Goal: Information Seeking & Learning: Learn about a topic

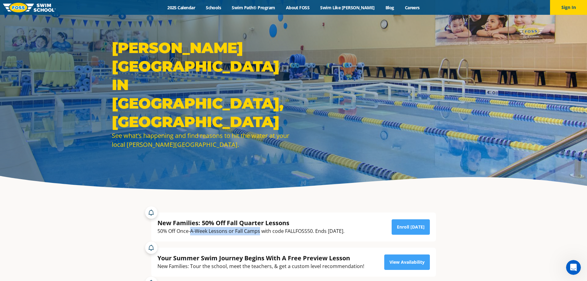
drag, startPoint x: 191, startPoint y: 231, endPoint x: 296, endPoint y: 231, distance: 105.0
click at [285, 230] on div "50% Off Once-A-Week Lessons or Fall Camps with code FALLFOSS50. Ends [DATE]." at bounding box center [250, 231] width 187 height 8
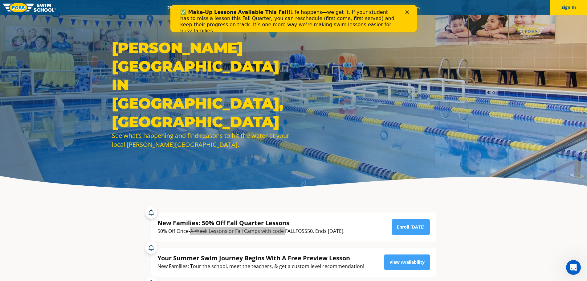
click at [411, 13] on div "Close" at bounding box center [408, 12] width 6 height 4
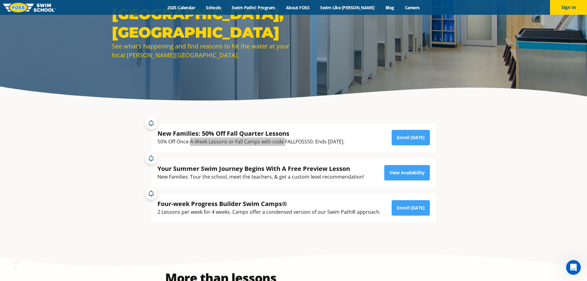
scroll to position [92, 0]
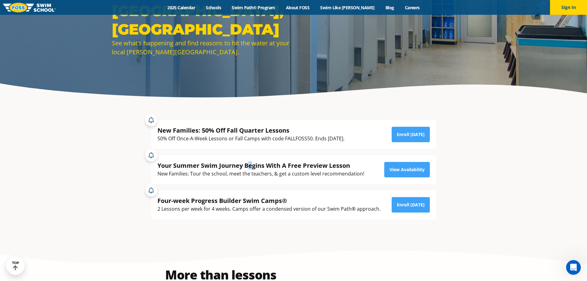
drag, startPoint x: 249, startPoint y: 167, endPoint x: 264, endPoint y: 168, distance: 15.1
click at [253, 168] on div "Your Summer Swim Journey Begins With A Free Preview Lesson" at bounding box center [260, 165] width 207 height 8
click at [299, 169] on div "Your Summer Swim Journey Begins With A Free Preview Lesson" at bounding box center [260, 165] width 207 height 8
click at [327, 168] on div "Your Summer Swim Journey Begins With A Free Preview Lesson" at bounding box center [260, 165] width 207 height 8
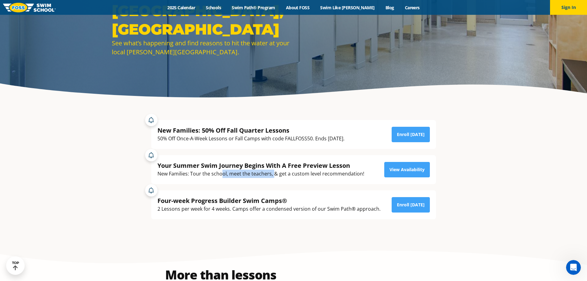
drag, startPoint x: 220, startPoint y: 174, endPoint x: 284, endPoint y: 173, distance: 63.8
click at [284, 173] on div "New Families: Tour the school, meet the teachers, & get a custom level recommen…" at bounding box center [260, 173] width 207 height 8
drag, startPoint x: 309, startPoint y: 172, endPoint x: 343, endPoint y: 172, distance: 34.2
click at [323, 172] on div "New Families: Tour the school, meet the teachers, & get a custom level recommen…" at bounding box center [260, 173] width 207 height 8
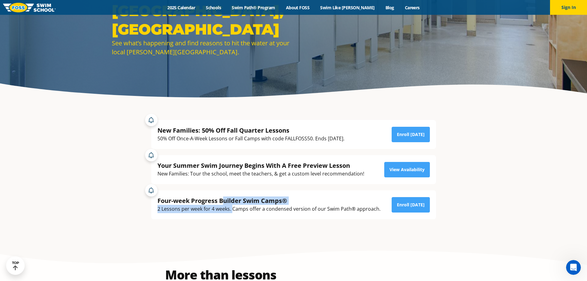
drag, startPoint x: 225, startPoint y: 202, endPoint x: 260, endPoint y: 209, distance: 35.9
click at [245, 209] on div "Four-week Progress Builder Swim Camps® 2 Lessons per week for 4 weeks. Camps of…" at bounding box center [268, 204] width 223 height 17
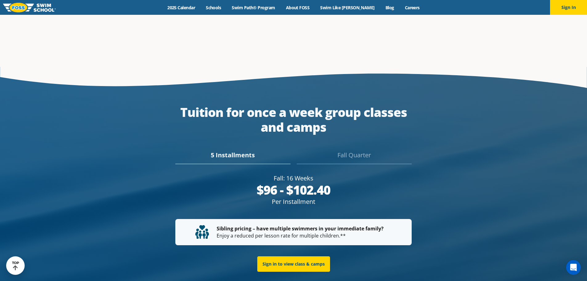
scroll to position [1148, 0]
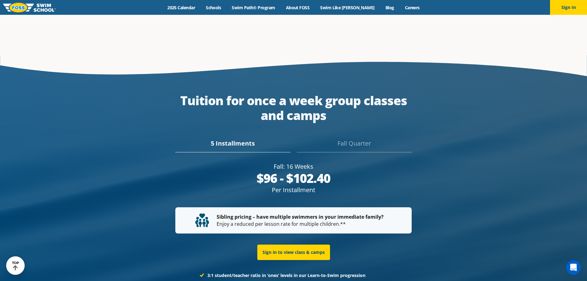
drag, startPoint x: 244, startPoint y: 94, endPoint x: 277, endPoint y: 96, distance: 32.7
click at [273, 96] on div "Tuition for once a week group classes and camps" at bounding box center [293, 108] width 236 height 30
drag, startPoint x: 294, startPoint y: 95, endPoint x: 295, endPoint y: 105, distance: 9.3
click at [294, 102] on div "Tuition for once a week group classes and camps" at bounding box center [293, 108] width 236 height 30
click at [329, 106] on div "Tuition for once a week group classes and camps" at bounding box center [293, 108] width 236 height 30
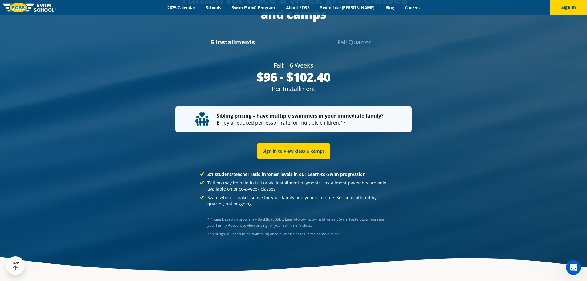
scroll to position [1241, 0]
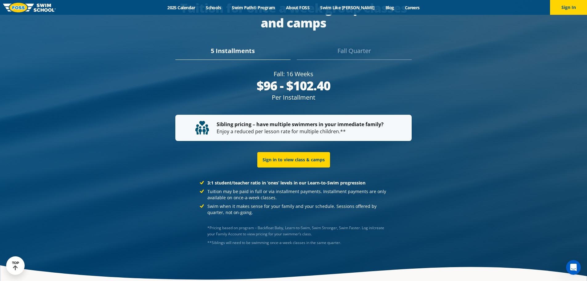
click at [357, 49] on div "Fall Quarter" at bounding box center [354, 53] width 115 height 14
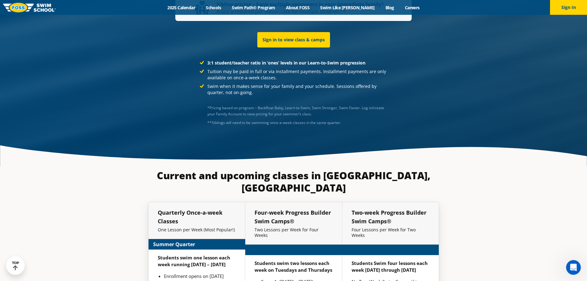
scroll to position [1364, 0]
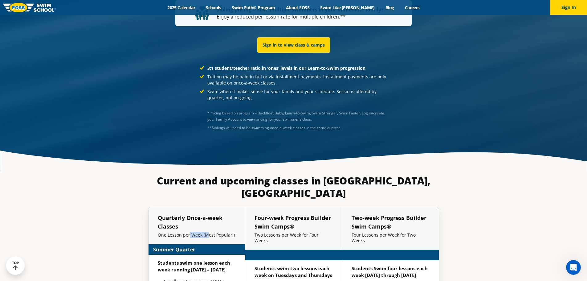
drag, startPoint x: 189, startPoint y: 205, endPoint x: 219, endPoint y: 206, distance: 30.2
click at [219, 232] on p "One Lesson per Week (Most Popular!)" at bounding box center [197, 235] width 78 height 6
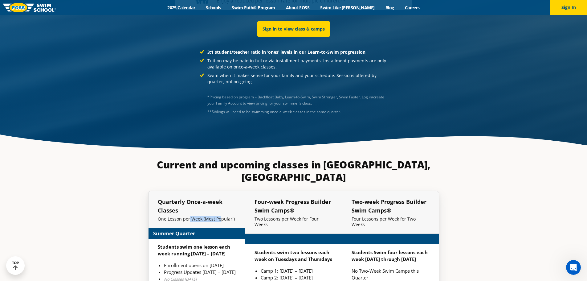
scroll to position [1386, 0]
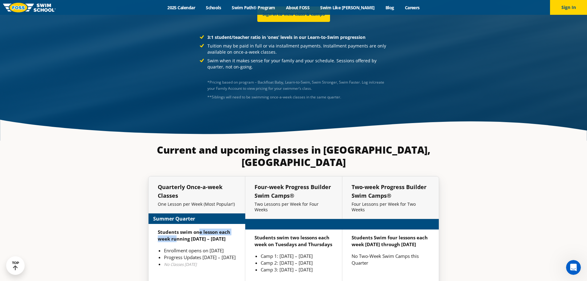
drag, startPoint x: 177, startPoint y: 207, endPoint x: 202, endPoint y: 204, distance: 25.4
click at [201, 229] on strong "Students swim one lesson each week running [DATE] – [DATE]" at bounding box center [194, 235] width 72 height 13
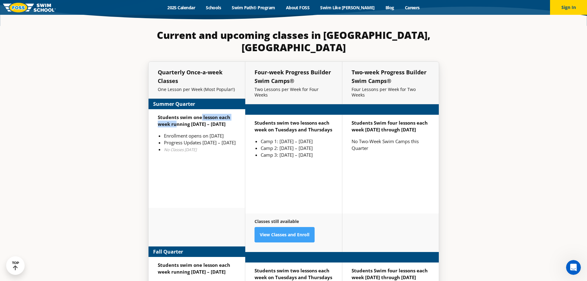
scroll to position [1527, 0]
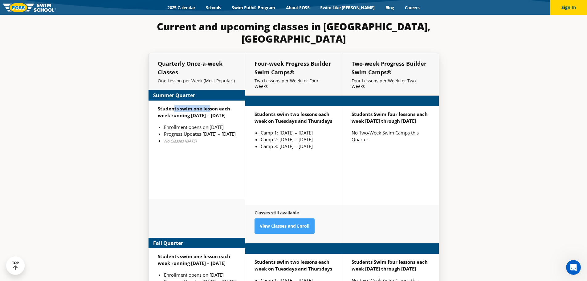
drag, startPoint x: 176, startPoint y: 82, endPoint x: 210, endPoint y: 83, distance: 34.5
click at [210, 105] on strong "Students swim one lesson each week running [DATE] – [DATE]" at bounding box center [194, 111] width 72 height 13
drag, startPoint x: 211, startPoint y: 90, endPoint x: 213, endPoint y: 99, distance: 9.4
click at [212, 100] on div "Students swim one lesson each week running [DATE] – [DATE] Enrollment opens on …" at bounding box center [196, 149] width 97 height 99
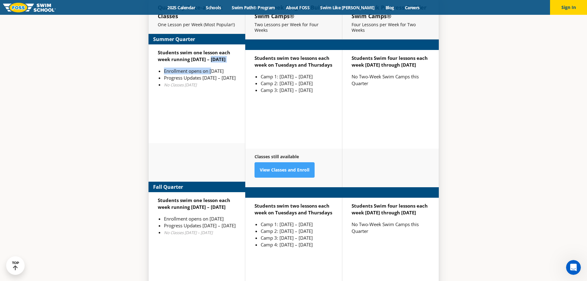
scroll to position [1580, 0]
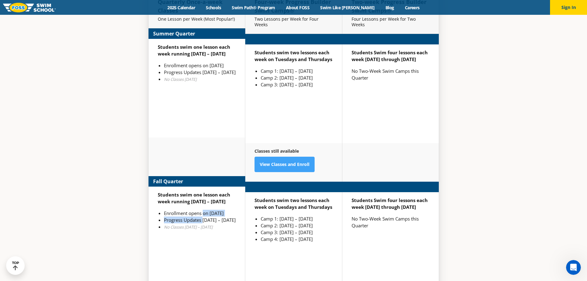
click at [205, 209] on ul "Enrollment opens on [DATE] Progress Updates [DATE] – [DATE] No Classes [DATE] –…" at bounding box center [197, 219] width 78 height 20
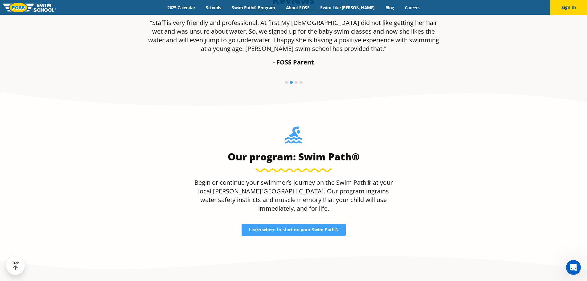
scroll to position [572, 0]
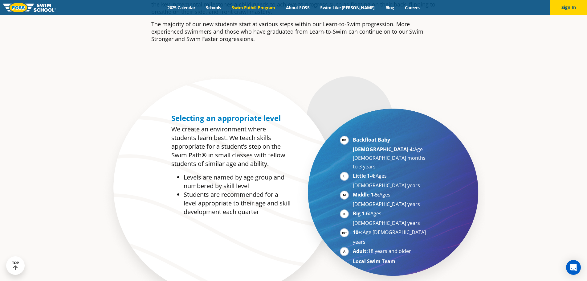
scroll to position [277, 0]
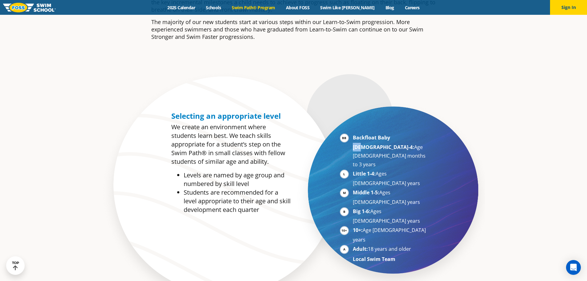
drag, startPoint x: 390, startPoint y: 138, endPoint x: 403, endPoint y: 137, distance: 13.0
click at [401, 138] on li "Backfloat Baby 1-4: Age 6 months to 3 years" at bounding box center [390, 150] width 75 height 35
click at [367, 170] on strong "Little 1-4:" at bounding box center [364, 173] width 23 height 7
click at [393, 136] on strong "Backfloat Baby 1-4:" at bounding box center [383, 142] width 61 height 16
drag, startPoint x: 375, startPoint y: 144, endPoint x: 396, endPoint y: 143, distance: 20.7
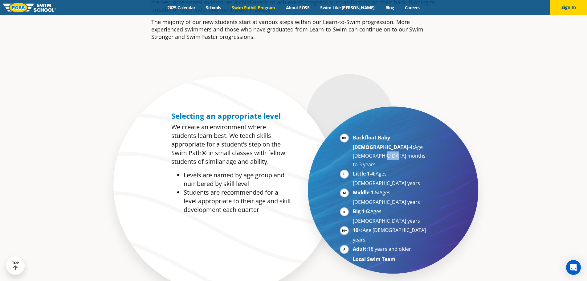
click at [393, 143] on li "Backfloat Baby 1-4: Age 6 months to 3 years" at bounding box center [390, 150] width 75 height 35
drag, startPoint x: 390, startPoint y: 154, endPoint x: 391, endPoint y: 163, distance: 9.3
click at [390, 169] on li "Little 1-4: Ages 3-5 years" at bounding box center [390, 178] width 75 height 18
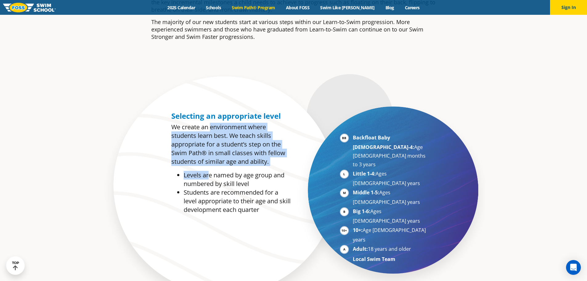
drag, startPoint x: 210, startPoint y: 125, endPoint x: 209, endPoint y: 178, distance: 52.7
click at [209, 178] on div "Selecting an appropriate level We create an environment where students learn be…" at bounding box center [230, 163] width 119 height 102
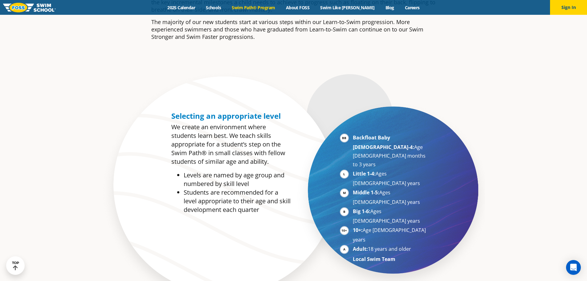
click at [276, 174] on li "Levels are named by age group and numbered by skill level" at bounding box center [237, 179] width 107 height 17
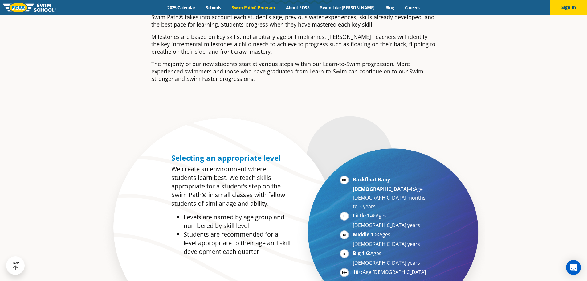
scroll to position [246, 0]
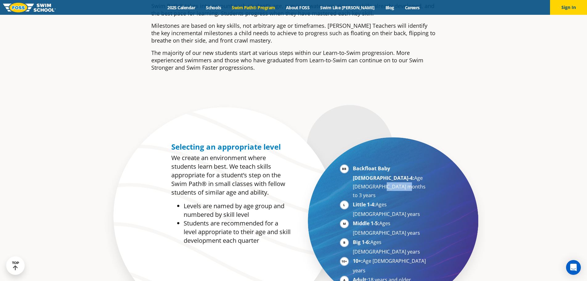
drag, startPoint x: 408, startPoint y: 180, endPoint x: 412, endPoint y: 180, distance: 3.7
click at [412, 180] on li "Backfloat Baby 1-4: Age 6 months to 3 years" at bounding box center [390, 181] width 75 height 35
drag, startPoint x: 392, startPoint y: 186, endPoint x: 393, endPoint y: 194, distance: 8.0
click at [393, 194] on ul "Backfloat Baby 1-4: Age 6 months to 3 years Little 1-4: Ages 3-5 years Middle 1…" at bounding box center [384, 229] width 88 height 130
drag, startPoint x: 358, startPoint y: 187, endPoint x: 398, endPoint y: 182, distance: 40.6
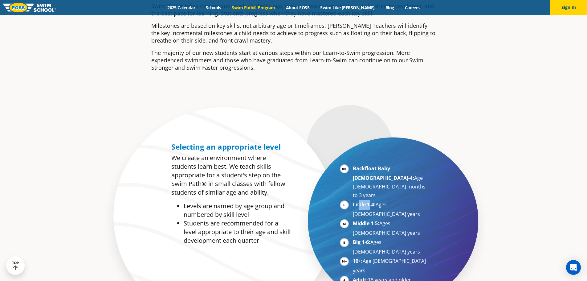
click at [396, 182] on ul "Backfloat Baby 1-4: Age 6 months to 3 years Little 1-4: Ages 3-5 years Middle 1…" at bounding box center [384, 229] width 88 height 130
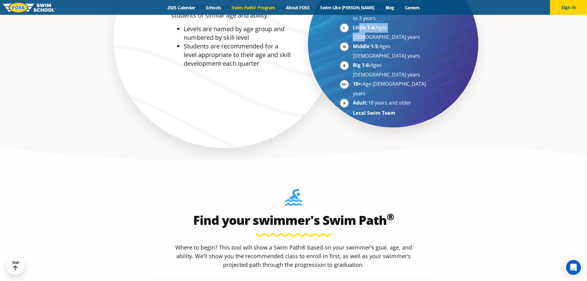
scroll to position [431, 0]
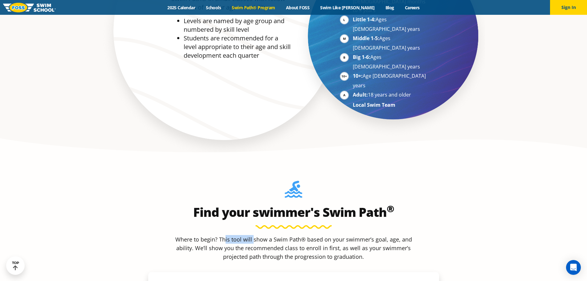
drag, startPoint x: 226, startPoint y: 188, endPoint x: 280, endPoint y: 186, distance: 54.2
click at [276, 235] on p "Where to begin? This tool will show a Swim Path® based on your swimmer’s goal, …" at bounding box center [294, 248] width 242 height 26
drag, startPoint x: 296, startPoint y: 187, endPoint x: 308, endPoint y: 189, distance: 12.1
click at [301, 235] on p "Where to begin? This tool will show a Swim Path® based on your swimmer’s goal, …" at bounding box center [294, 248] width 242 height 26
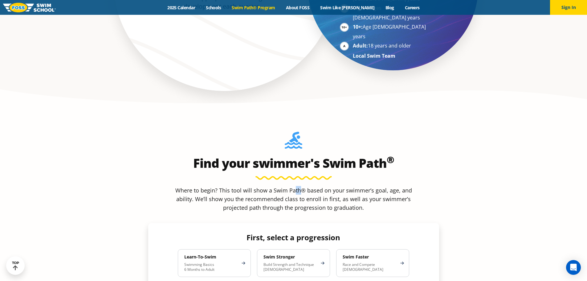
scroll to position [493, 0]
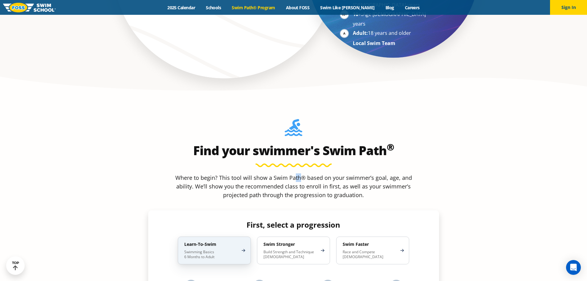
click at [201, 236] on div "Learn-To-Swim Swimming Basics 6 Months to Adult" at bounding box center [214, 250] width 73 height 28
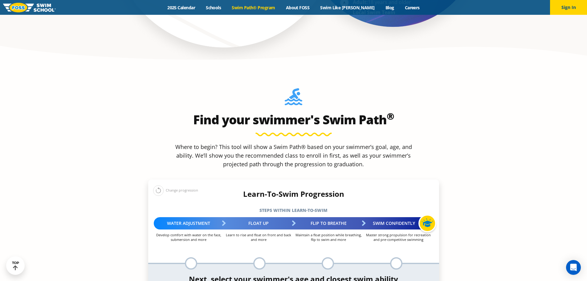
scroll to position [554, 0]
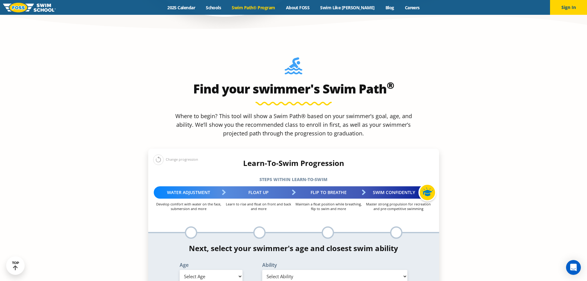
click at [217, 270] on select "Select Age 6 months - 1 year 1 year 2 years 3 years 4 years 5 years 6 years 7 y…" at bounding box center [211, 276] width 63 height 13
select select "6-months---1-year"
click at [180, 270] on select "Select Age 6 months - 1 year 1 year 2 years 3 years 4 years 5 years 6 years 7 y…" at bounding box center [211, 276] width 63 height 13
click at [284, 270] on select "Select Ability First in-water experience Comfortable with water poured over the…" at bounding box center [334, 276] width 145 height 13
select select "6-months---1-year-comfortable-with-water-poured-over-their-head-but-not-eyes-or…"
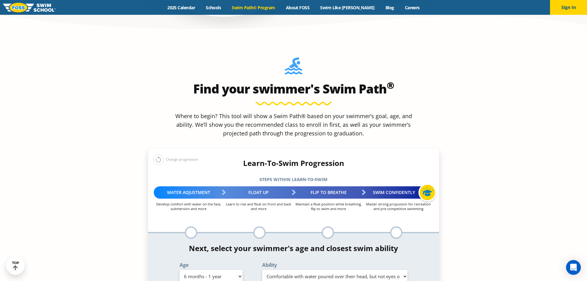
click at [262, 270] on select "Select Ability First in-water experience Comfortable with water poured over the…" at bounding box center [334, 276] width 145 height 13
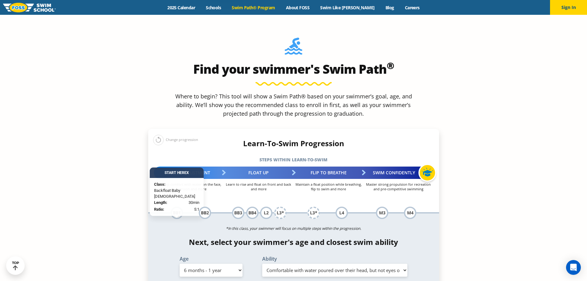
scroll to position [585, 0]
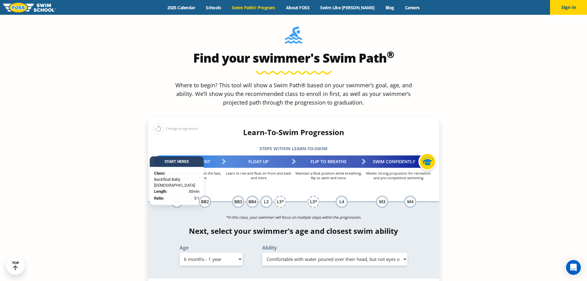
drag, startPoint x: 235, startPoint y: 252, endPoint x: 267, endPoint y: 252, distance: 31.7
drag, startPoint x: 267, startPoint y: 252, endPoint x: 274, endPoint y: 252, distance: 7.4
drag, startPoint x: 280, startPoint y: 253, endPoint x: 284, endPoint y: 257, distance: 5.7
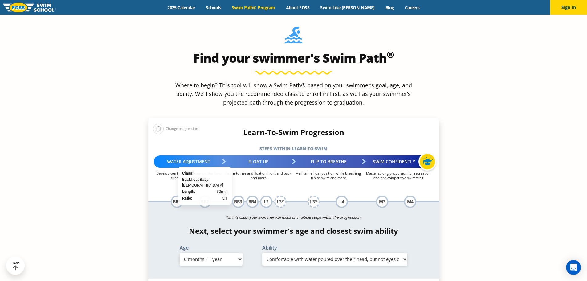
click at [208, 195] on div "BB2" at bounding box center [205, 201] width 12 height 12
drag, startPoint x: 235, startPoint y: 125, endPoint x: 260, endPoint y: 125, distance: 25.0
click at [257, 171] on p "Learn to rise and float on front and back and more" at bounding box center [259, 175] width 70 height 9
drag, startPoint x: 275, startPoint y: 125, endPoint x: 274, endPoint y: 131, distance: 5.6
click at [275, 171] on p "Learn to rise and float on front and back and more" at bounding box center [259, 175] width 70 height 9
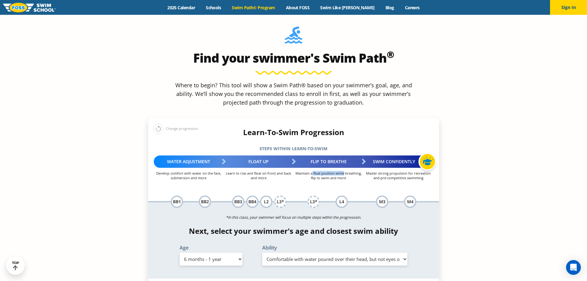
drag, startPoint x: 312, startPoint y: 124, endPoint x: 358, endPoint y: 122, distance: 45.9
click at [352, 171] on p "Maintain a float position while breathing, flip to swim and more" at bounding box center [329, 175] width 70 height 9
click at [358, 171] on p "Maintain a float position while breathing, flip to swim and more" at bounding box center [329, 175] width 70 height 9
drag, startPoint x: 354, startPoint y: 127, endPoint x: 344, endPoint y: 134, distance: 11.9
click at [347, 132] on div "Learn-To-Swim Progression Steps within Learn-to-Swim More about the Learn-To-Sw…" at bounding box center [293, 168] width 291 height 80
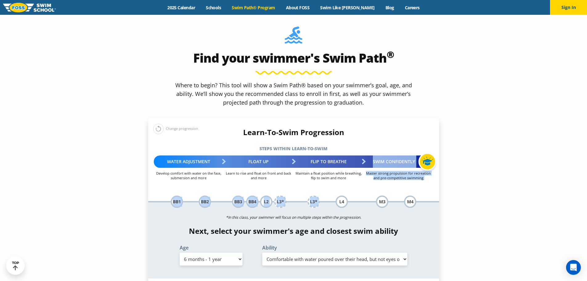
click at [223, 252] on select "Select Age 6 months - 1 year 1 year 2 years 3 years 4 years 5 years 6 years 7 y…" at bounding box center [211, 258] width 63 height 13
select select "2-years"
click at [180, 252] on select "Select Age 6 months - 1 year 1 year 2 years 3 years 4 years 5 years 6 years 7 y…" at bounding box center [211, 258] width 63 height 13
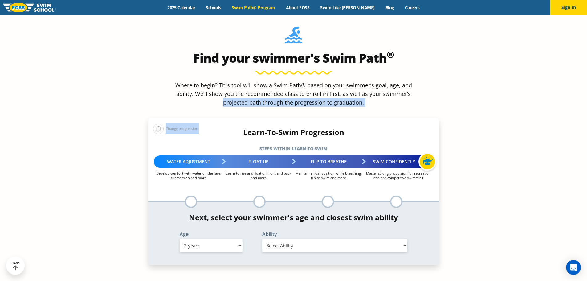
click at [193, 66] on div "Find your swimmer's Swim Path ® Where to begin? This tool will show a Swim Path…" at bounding box center [293, 145] width 297 height 244
click at [309, 239] on select "Select Ability First in-water experience Comfortable with water poured over the…" at bounding box center [334, 245] width 145 height 13
select select "2-years-i-would-be-comfortable-if-my-child-fell-in-the-water-and-confident-they…"
click at [262, 239] on select "Select Ability First in-water experience Comfortable with water poured over the…" at bounding box center [334, 245] width 145 height 13
